Goal: Find specific page/section: Find specific page/section

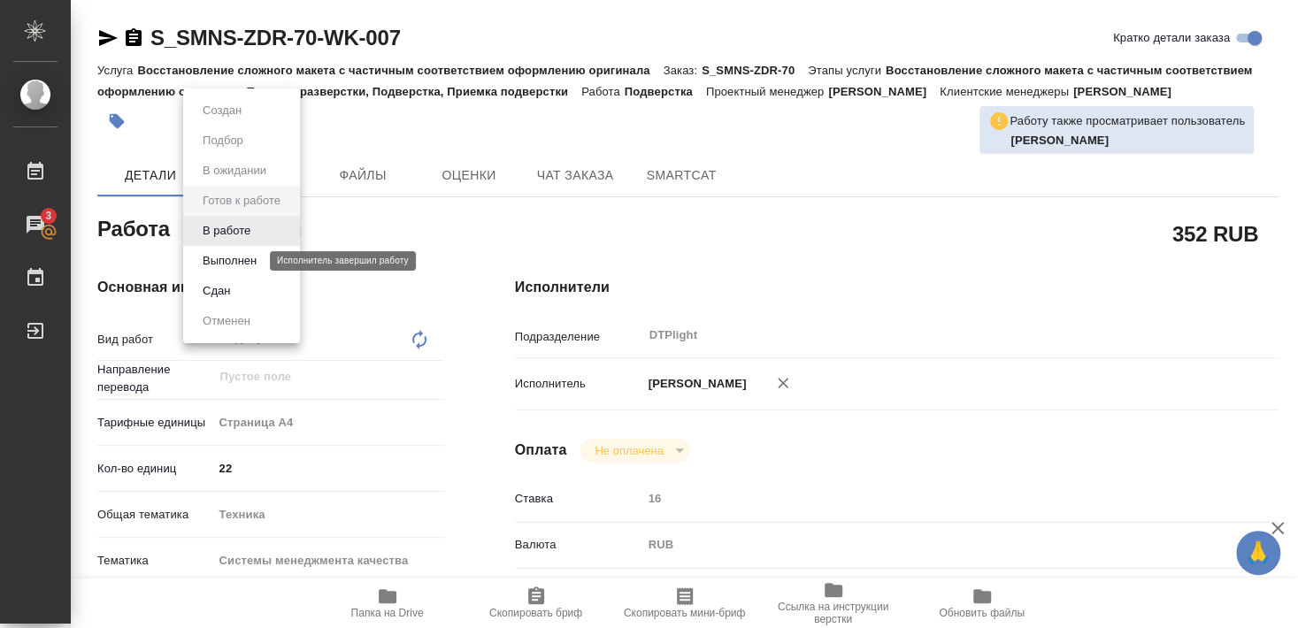
click at [228, 231] on button "В работе" at bounding box center [226, 230] width 58 height 19
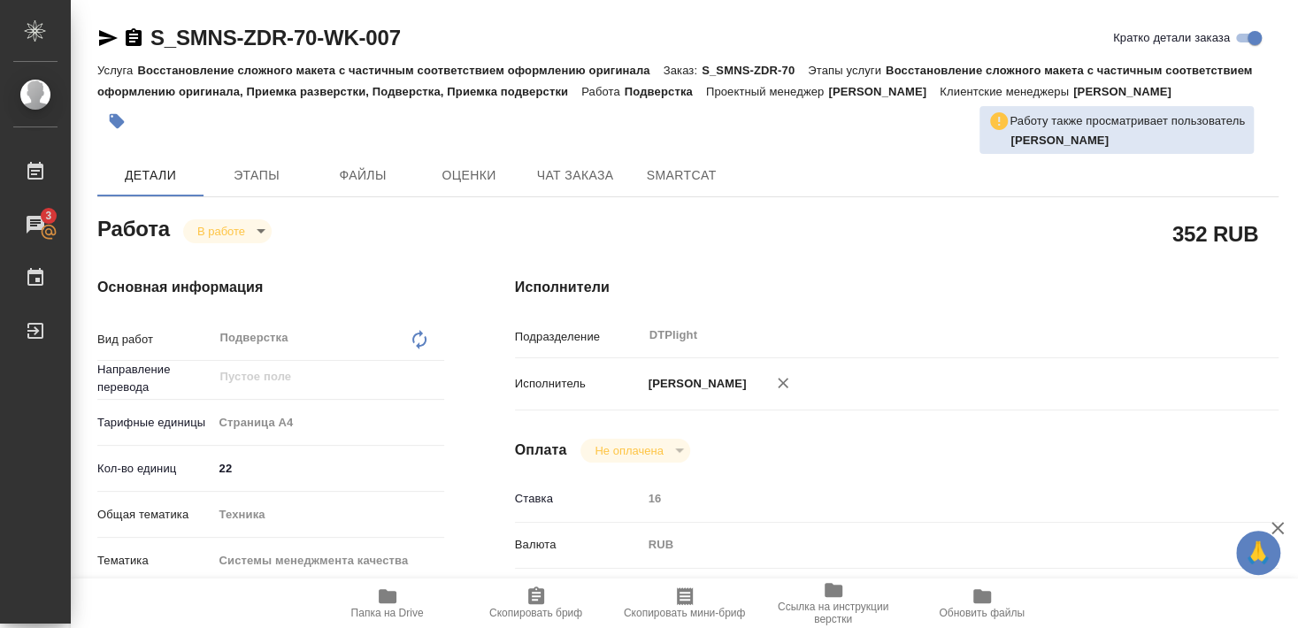
type textarea "x"
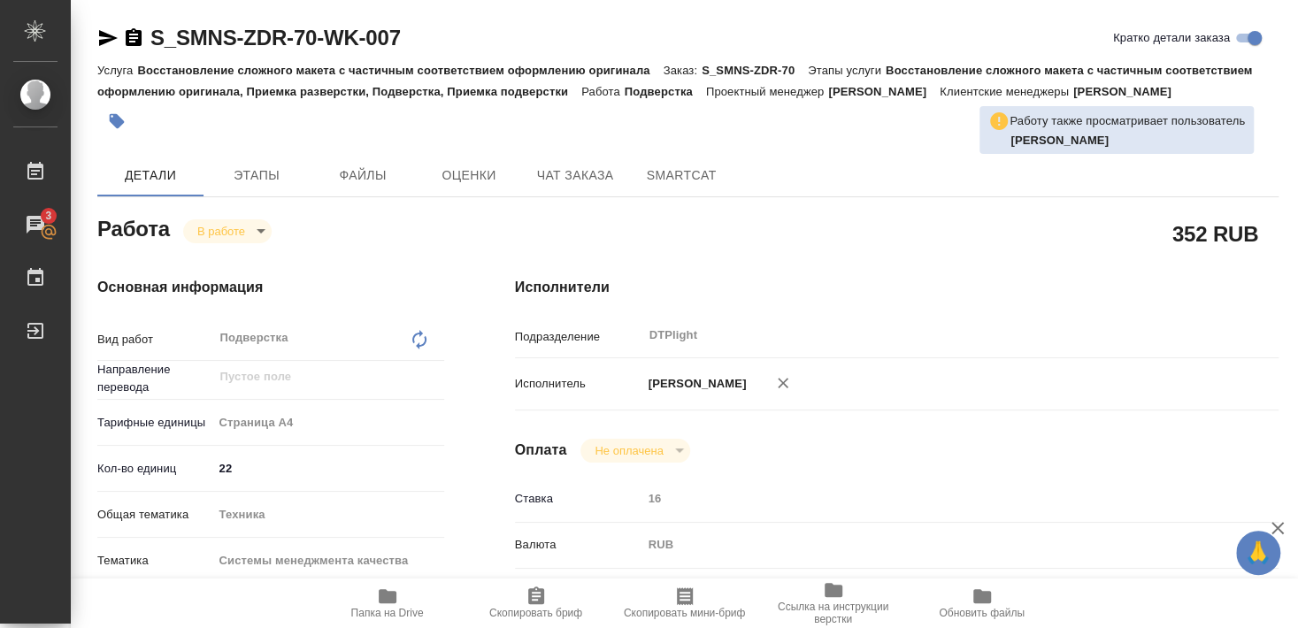
type textarea "x"
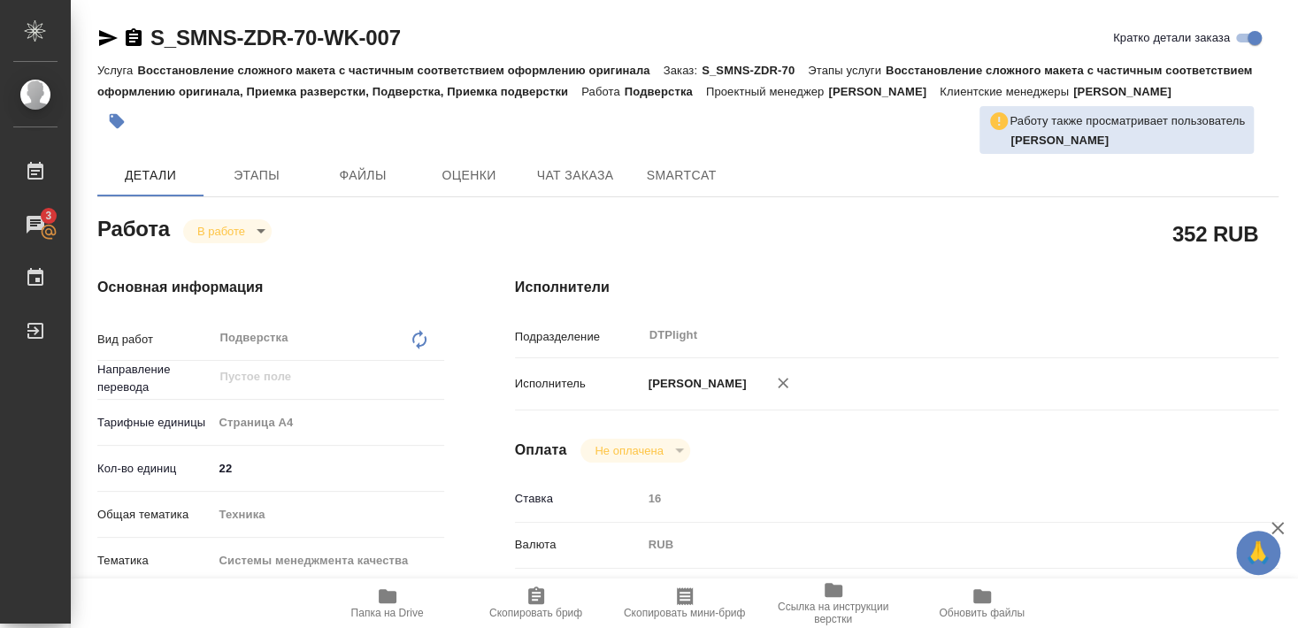
type textarea "x"
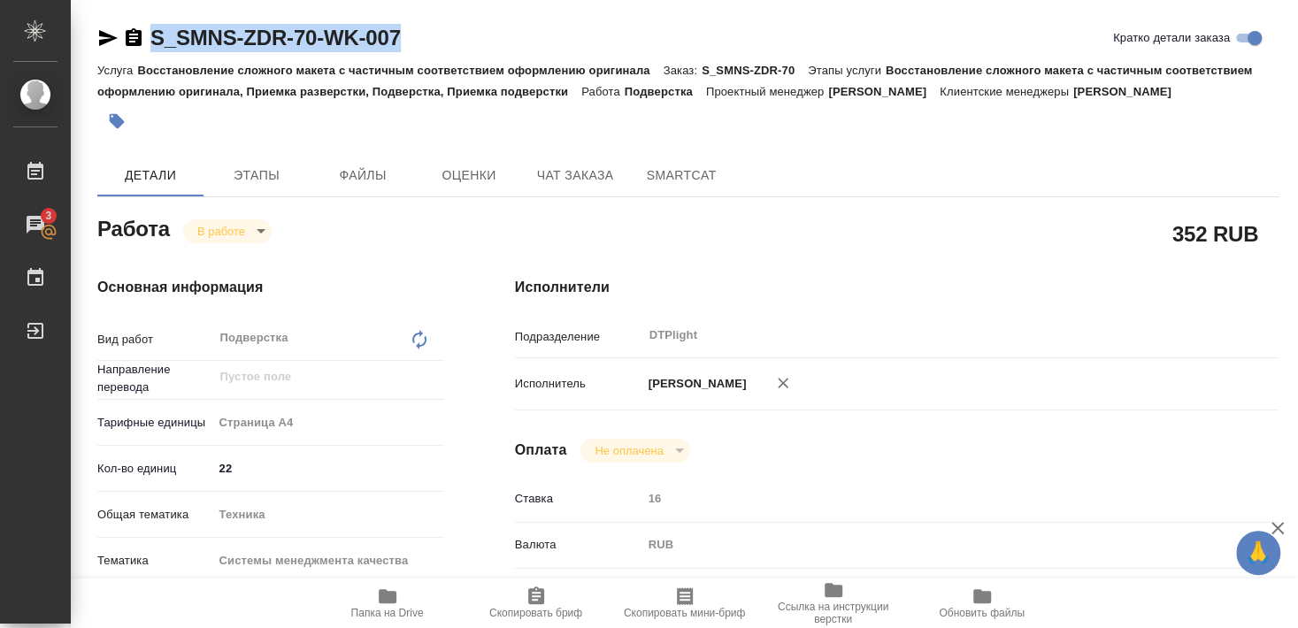
drag, startPoint x: 275, startPoint y: 54, endPoint x: 414, endPoint y: 51, distance: 139.0
click at [414, 51] on div "S_SMNS-ZDR-70-WK-007 Кратко детали заказа" at bounding box center [687, 41] width 1181 height 35
copy link "S_SMNS-ZDR-70-WK-007"
